Goal: Obtain resource: Obtain resource

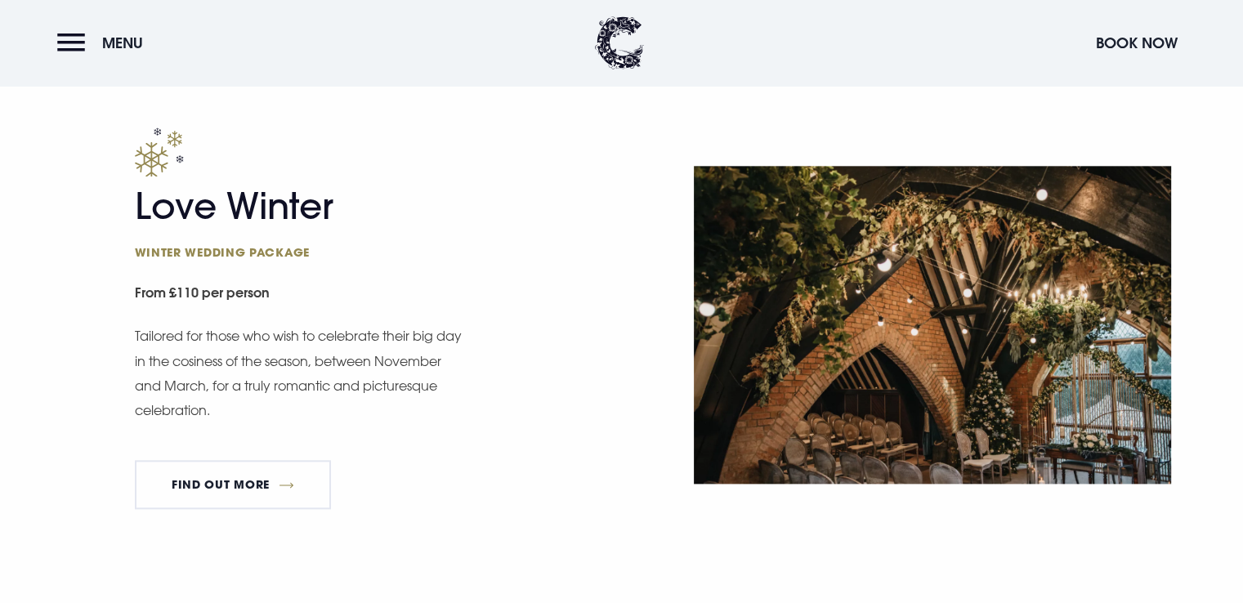
scroll to position [1876, 0]
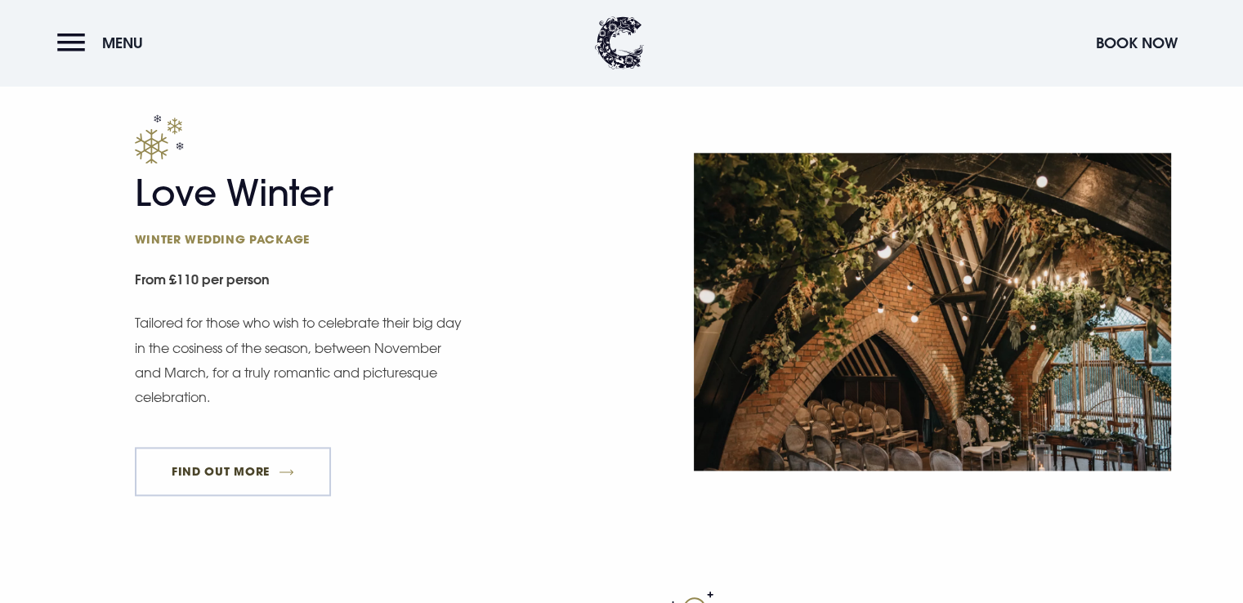
click at [205, 471] on link "FIND OUT MORE" at bounding box center [233, 471] width 197 height 49
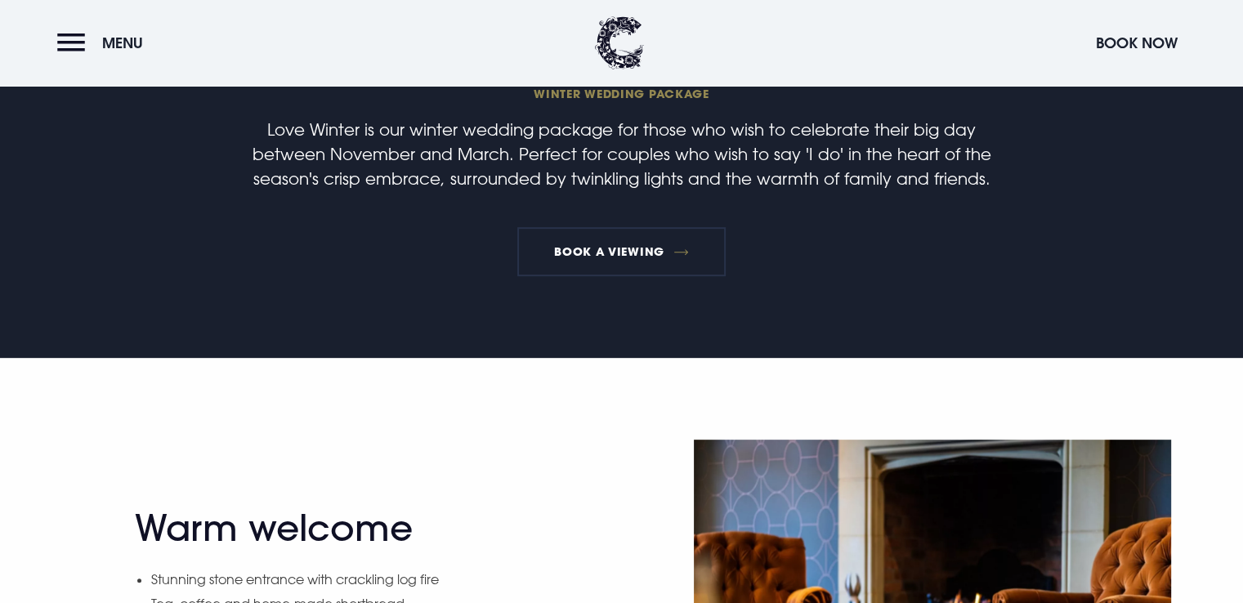
scroll to position [614, 0]
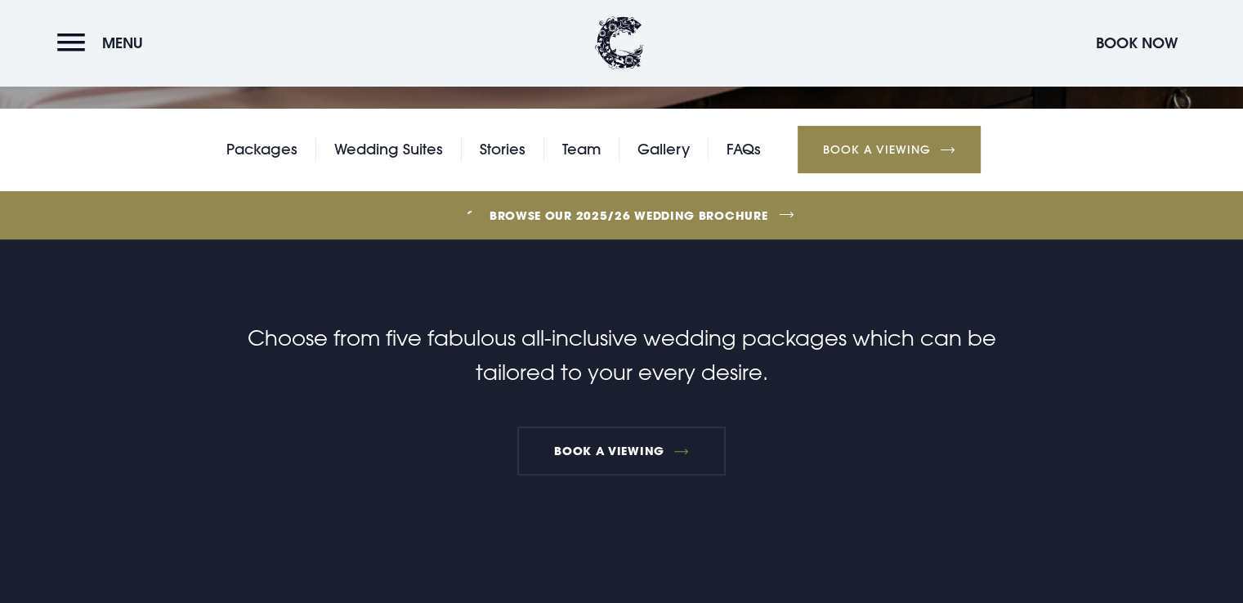
scroll to position [388, 0]
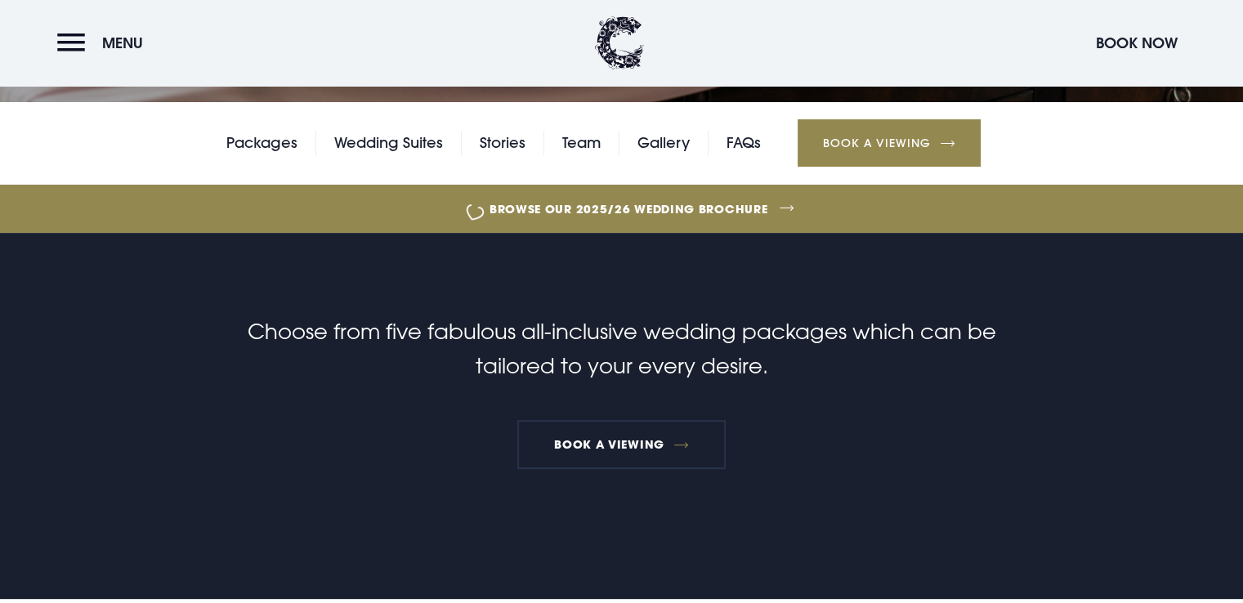
click at [620, 198] on link "Browse our 2025/26 wedding brochure" at bounding box center [629, 208] width 2764 height 61
